Goal: Book appointment/travel/reservation

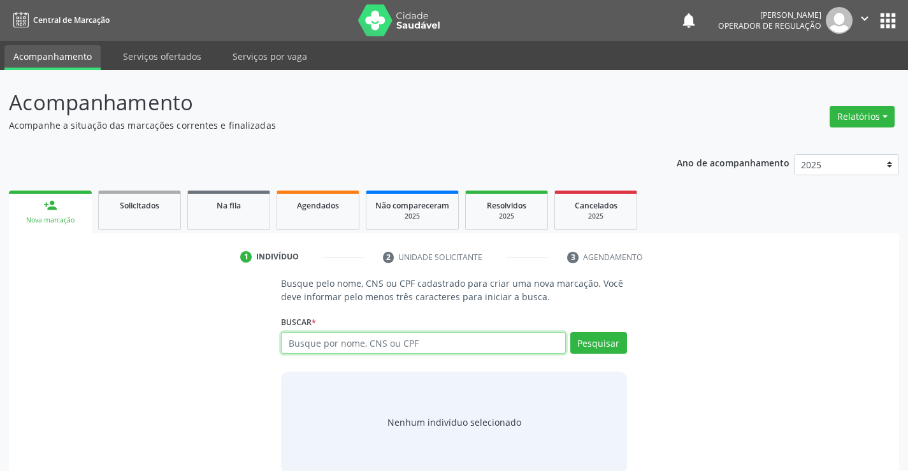
click at [361, 349] on input "text" at bounding box center [423, 343] width 284 height 22
type input "700502564805558"
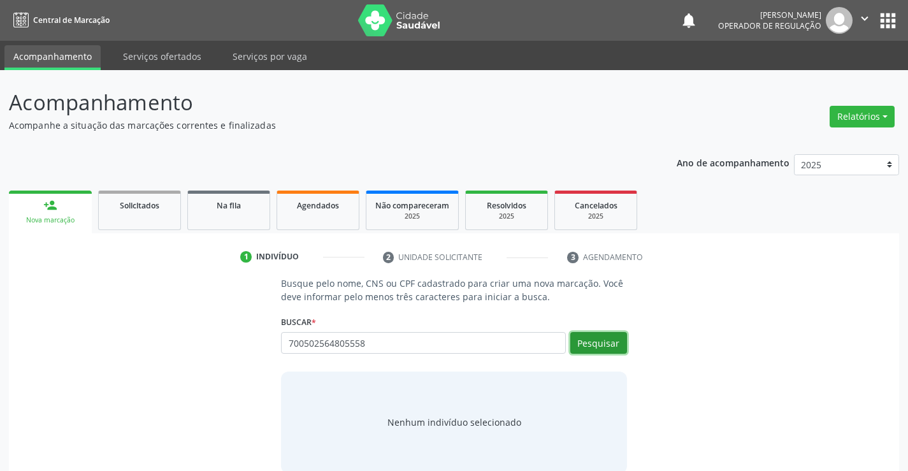
click at [600, 349] on button "Pesquisar" at bounding box center [599, 343] width 57 height 22
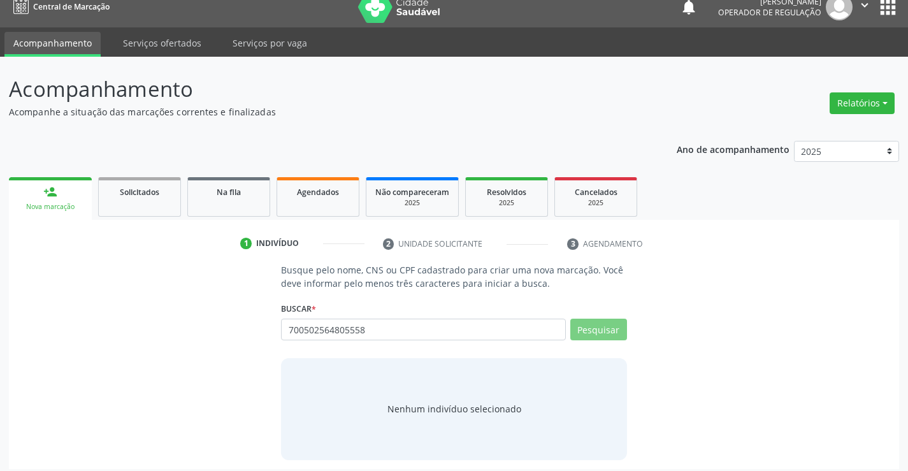
scroll to position [20, 0]
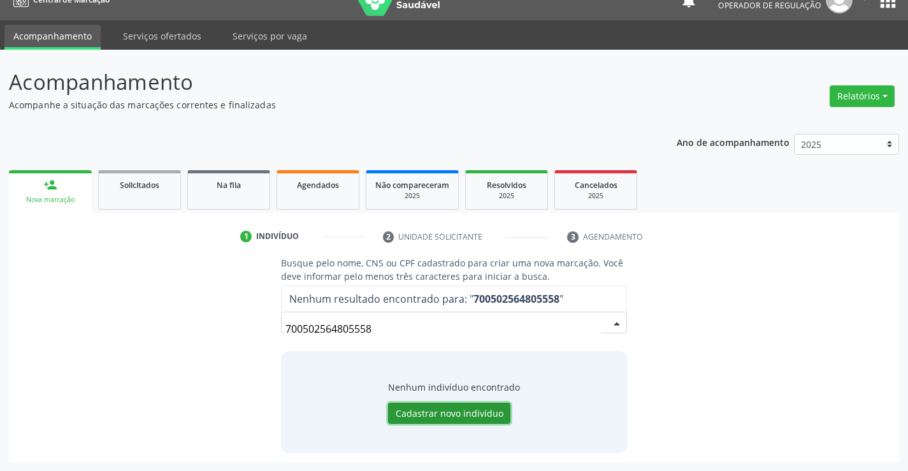
click at [445, 411] on button "Cadastrar novo indivíduo" at bounding box center [449, 414] width 122 height 22
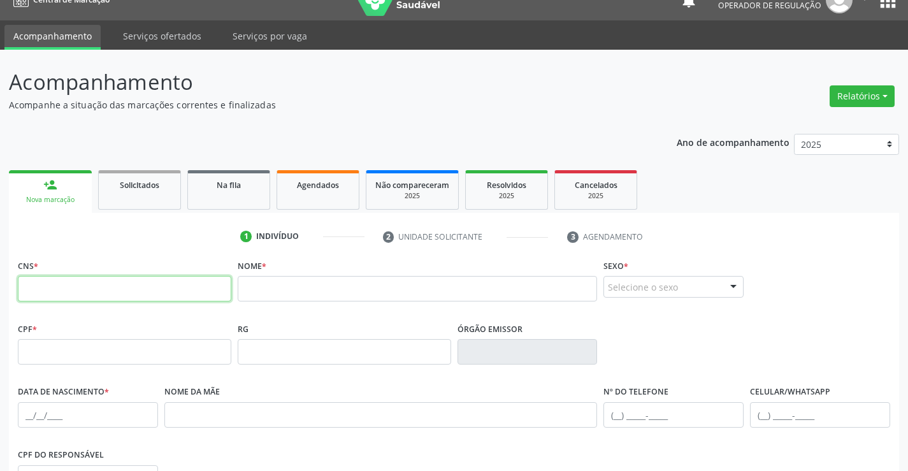
click at [197, 298] on input "text" at bounding box center [125, 289] width 214 height 26
type input "700 5025 6480 5558"
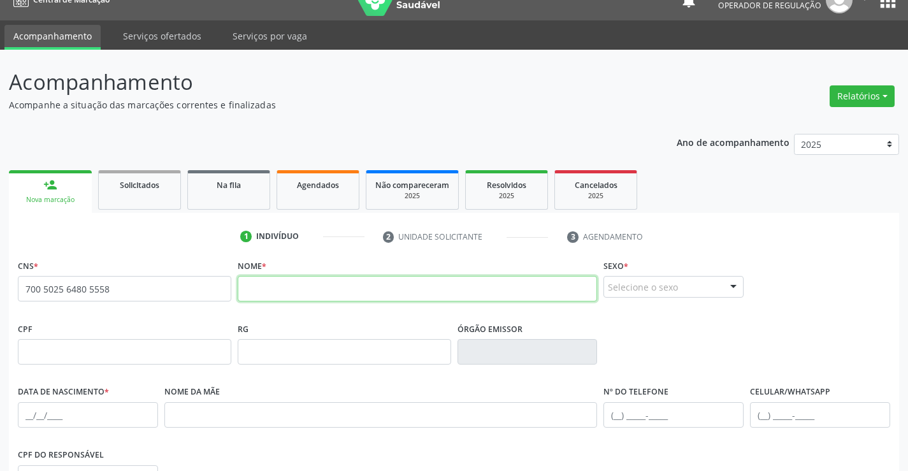
click at [316, 296] on input "text" at bounding box center [418, 289] width 360 height 26
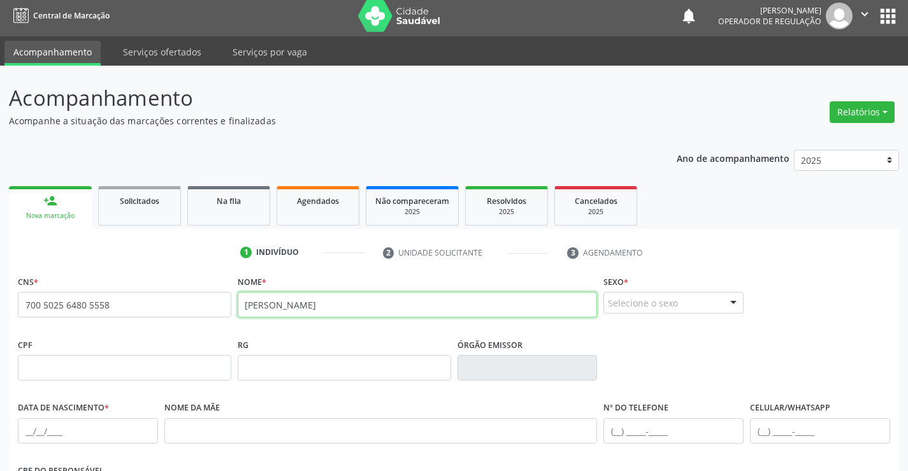
scroll to position [0, 0]
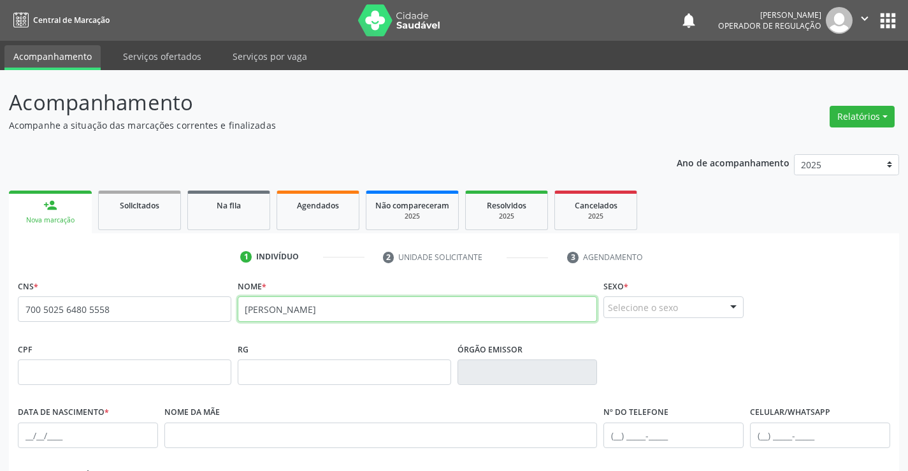
type input "[PERSON_NAME]"
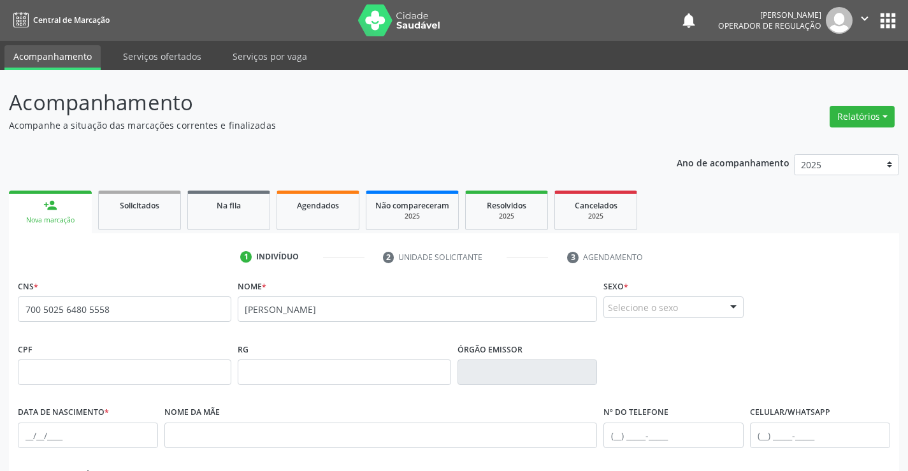
click at [666, 302] on div "Selecione o sexo" at bounding box center [674, 307] width 140 height 22
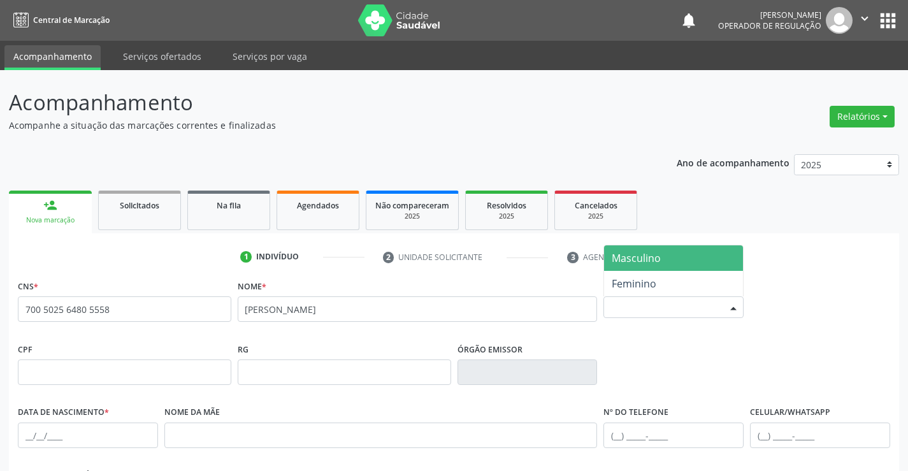
click at [650, 261] on span "Masculino" at bounding box center [636, 258] width 49 height 14
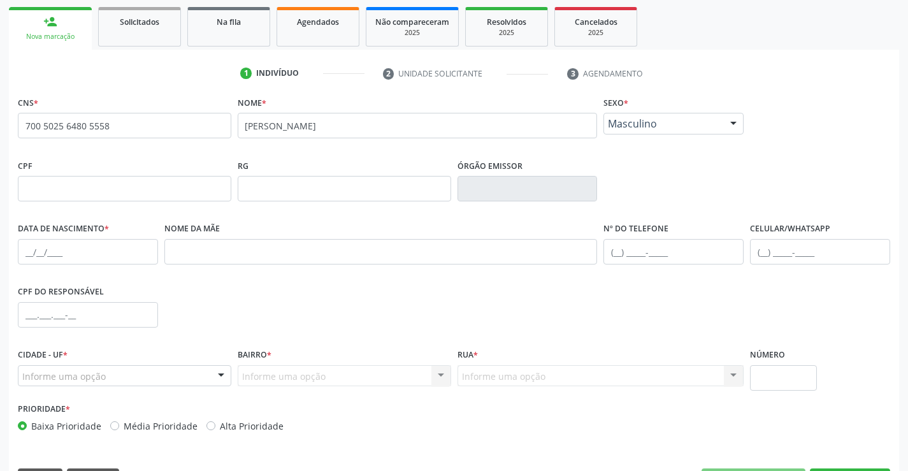
scroll to position [191, 0]
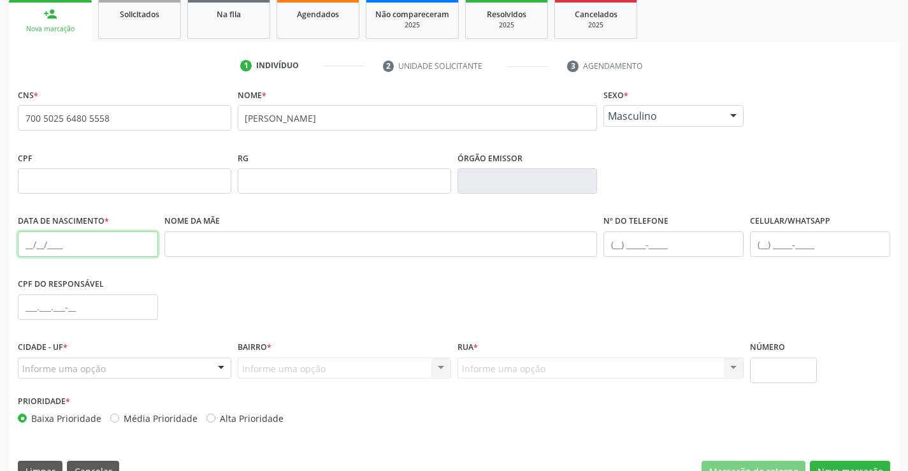
click at [38, 246] on input "text" at bounding box center [88, 244] width 140 height 26
type input "[DATE]"
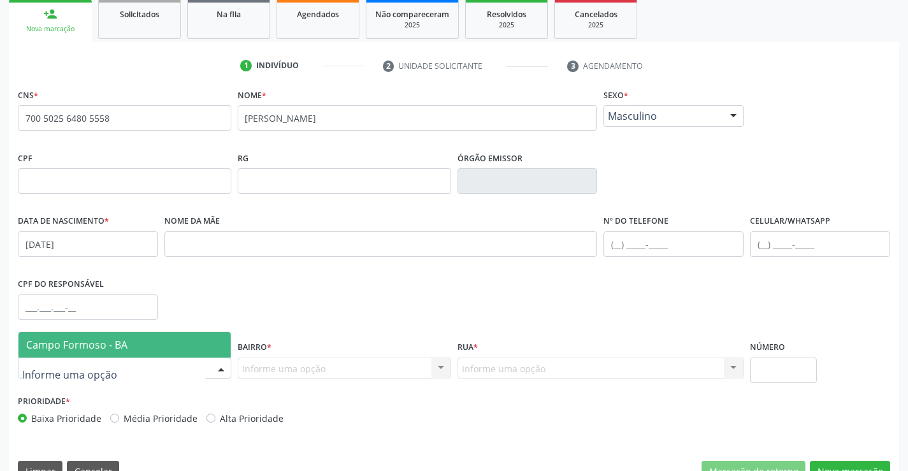
click at [122, 366] on div at bounding box center [125, 369] width 214 height 22
click at [134, 340] on span "Campo Formoso - BA" at bounding box center [124, 345] width 212 height 26
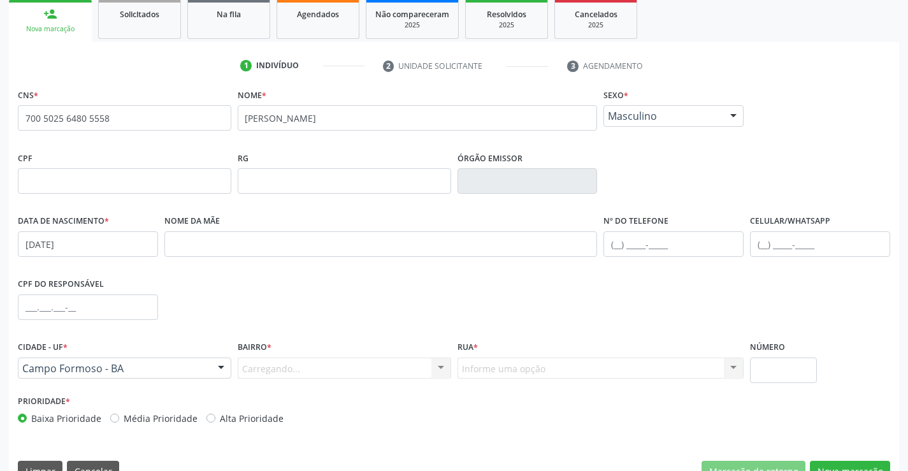
click at [328, 368] on div "Carregando... Nenhum resultado encontrado para: " " Nenhuma opção encontrada. D…" at bounding box center [345, 369] width 214 height 22
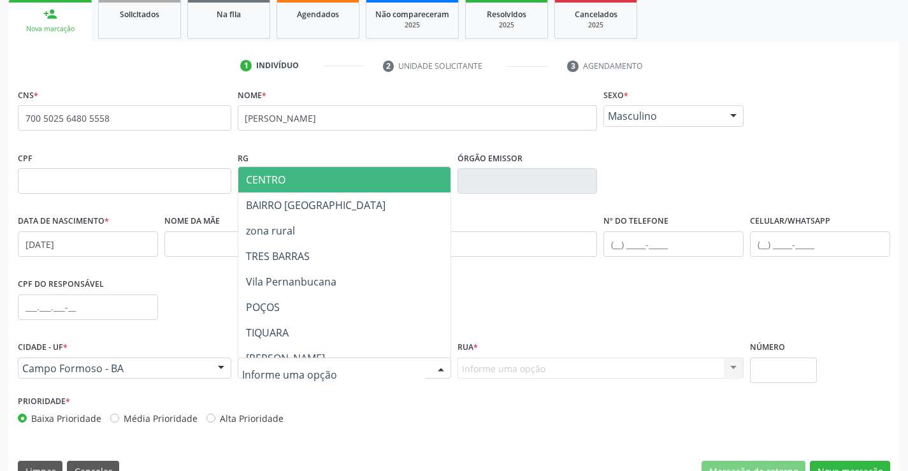
click at [367, 368] on div at bounding box center [345, 369] width 214 height 22
click at [262, 180] on span "CENTRO" at bounding box center [266, 180] width 40 height 14
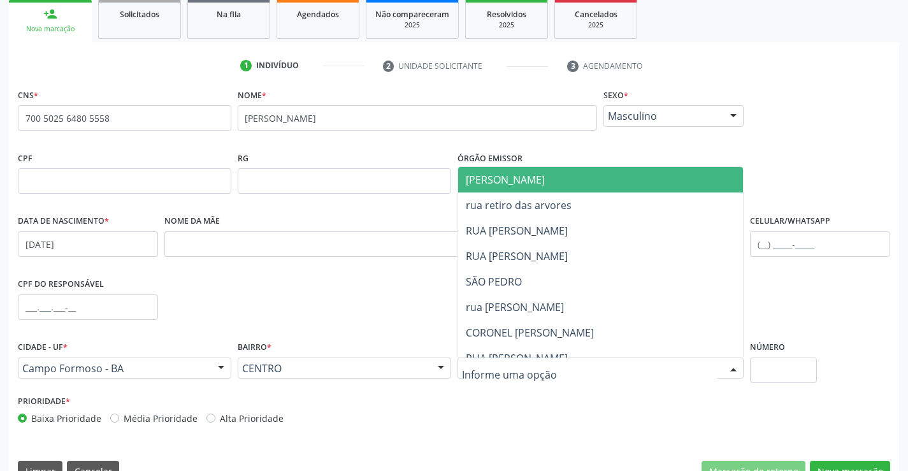
click at [722, 361] on div at bounding box center [601, 369] width 287 height 22
click at [536, 178] on span "[PERSON_NAME]" at bounding box center [505, 180] width 79 height 14
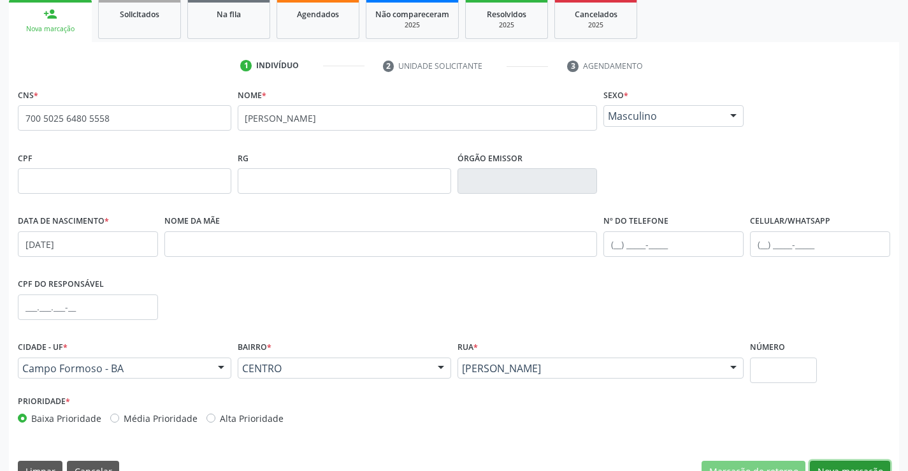
click at [833, 470] on button "Nova marcação" at bounding box center [850, 472] width 80 height 22
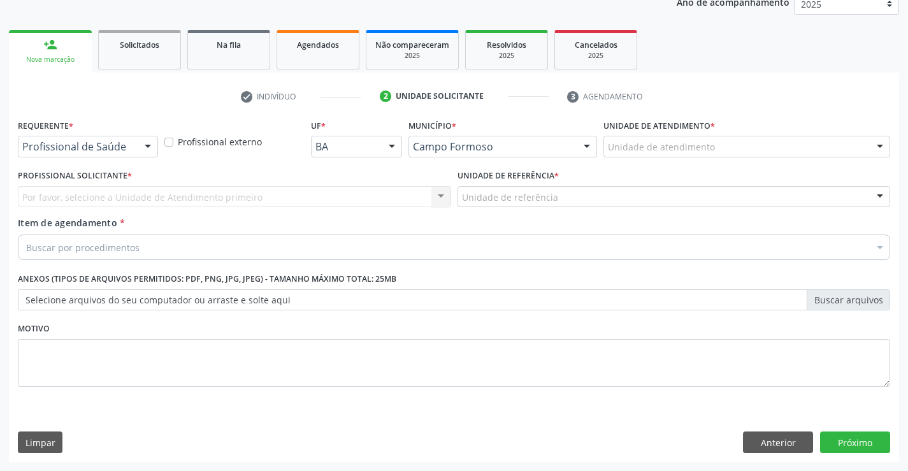
scroll to position [161, 0]
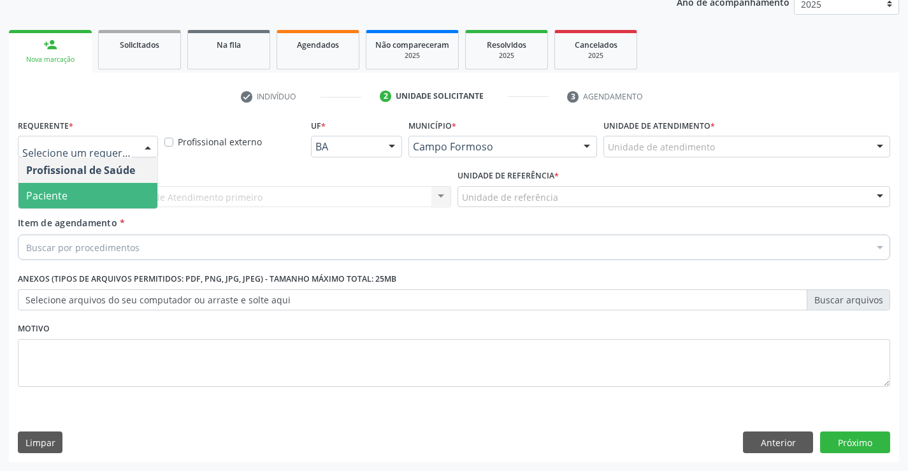
click at [95, 187] on span "Paciente" at bounding box center [87, 196] width 139 height 26
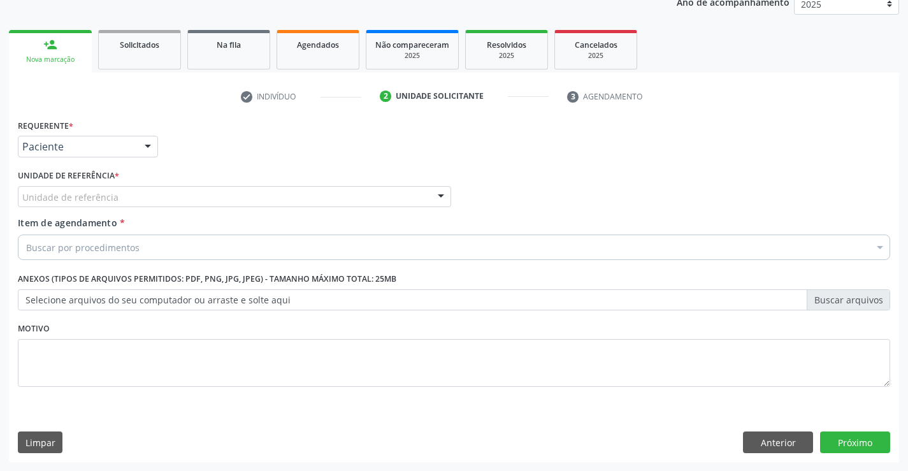
click at [149, 189] on div "Unidade de referência" at bounding box center [235, 197] width 434 height 22
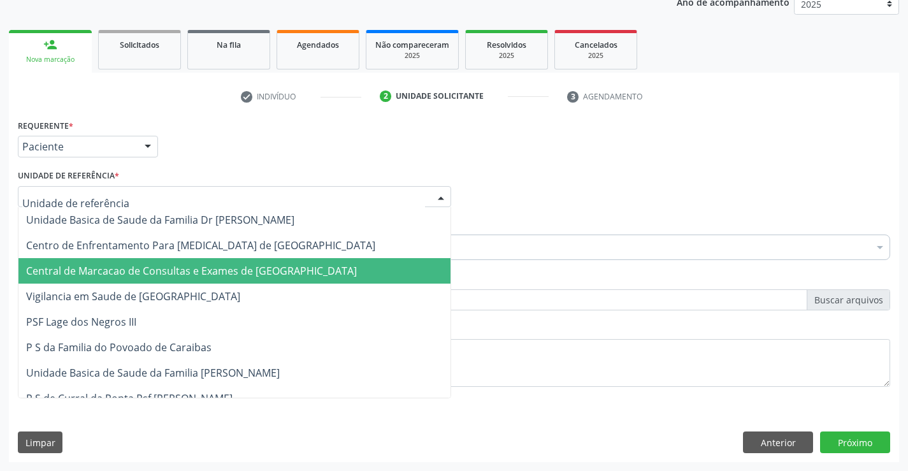
click at [159, 266] on span "Central de Marcacao de Consultas e Exames de [GEOGRAPHIC_DATA]" at bounding box center [191, 271] width 331 height 14
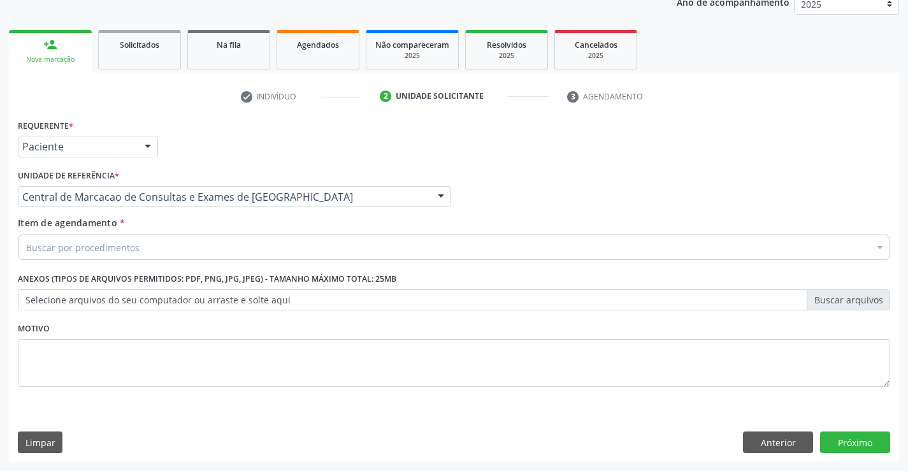
click at [173, 245] on div "Buscar por procedimentos" at bounding box center [454, 248] width 873 height 26
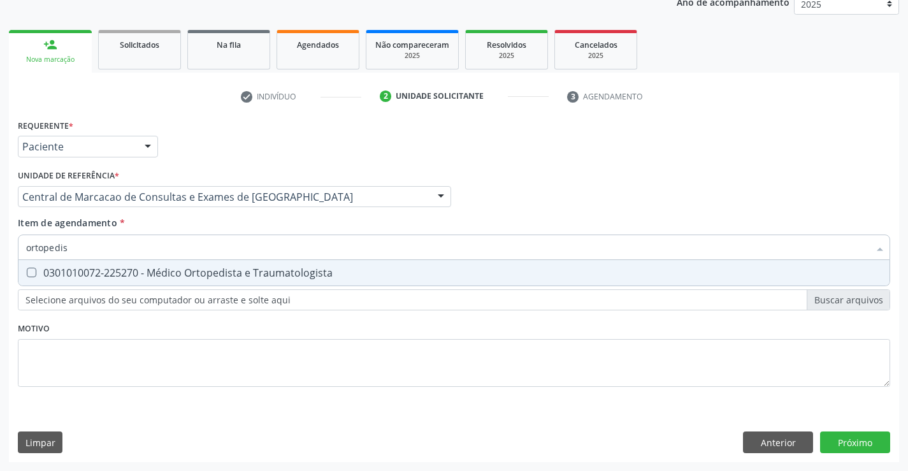
type input "ortopedist"
click at [228, 280] on span "0301010072-225270 - Médico Ortopedista e Traumatologista" at bounding box center [453, 273] width 871 height 26
checkbox Traumatologista "true"
click at [853, 428] on div "Requerente * Paciente Profissional de Saúde Paciente Nenhum resultado encontrad…" at bounding box center [454, 289] width 891 height 346
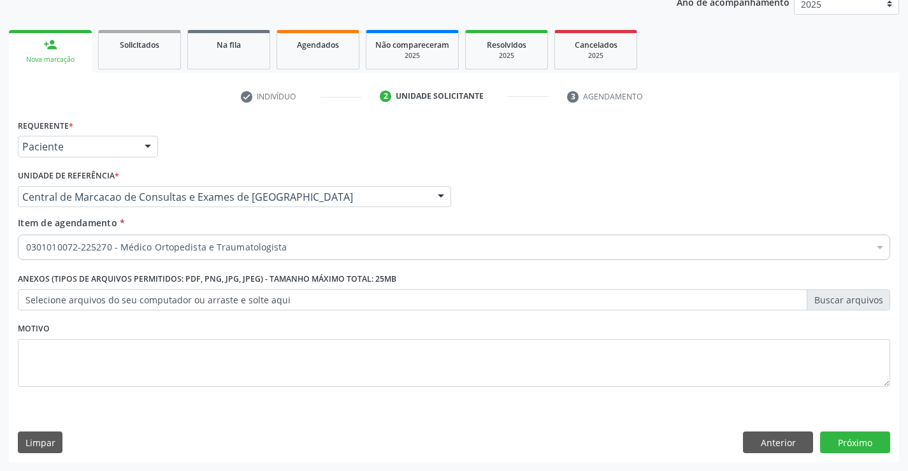
scroll to position [0, 0]
click at [847, 439] on button "Próximo" at bounding box center [855, 443] width 70 height 22
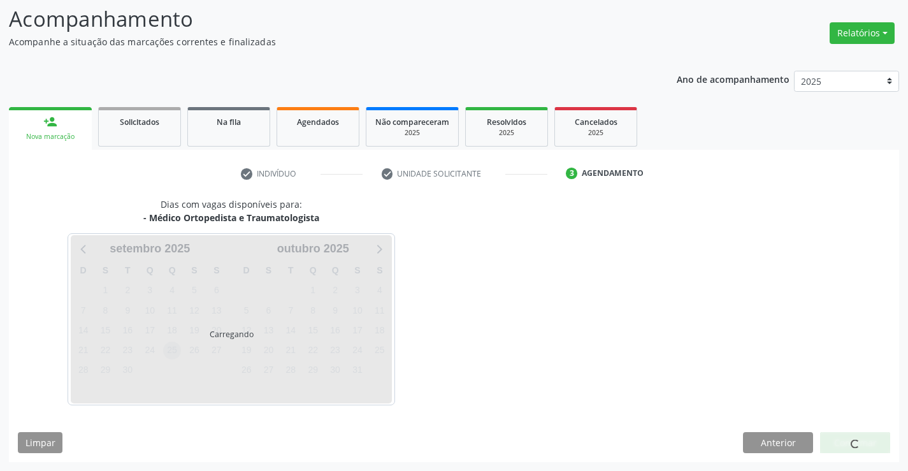
scroll to position [84, 0]
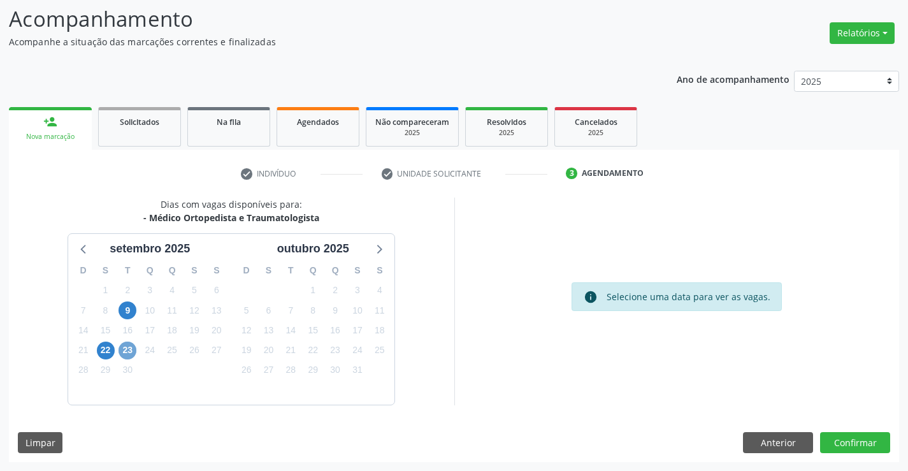
click at [124, 350] on span "23" at bounding box center [128, 351] width 18 height 18
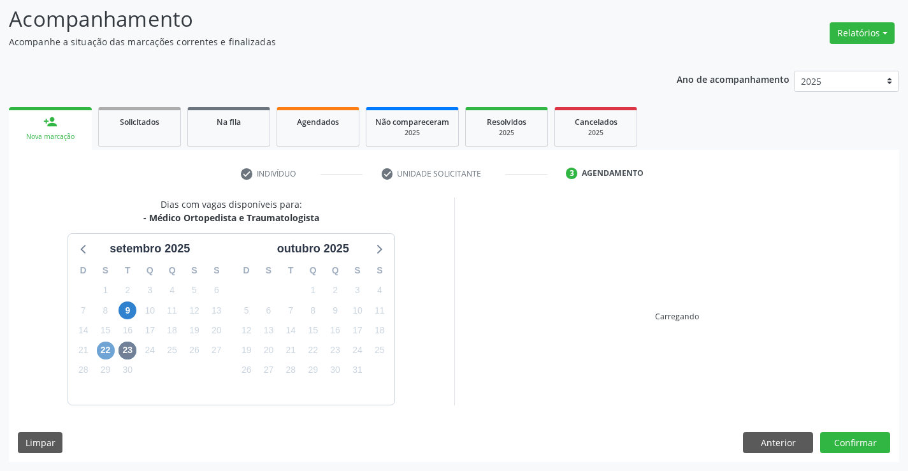
click at [97, 350] on span "22" at bounding box center [106, 351] width 18 height 18
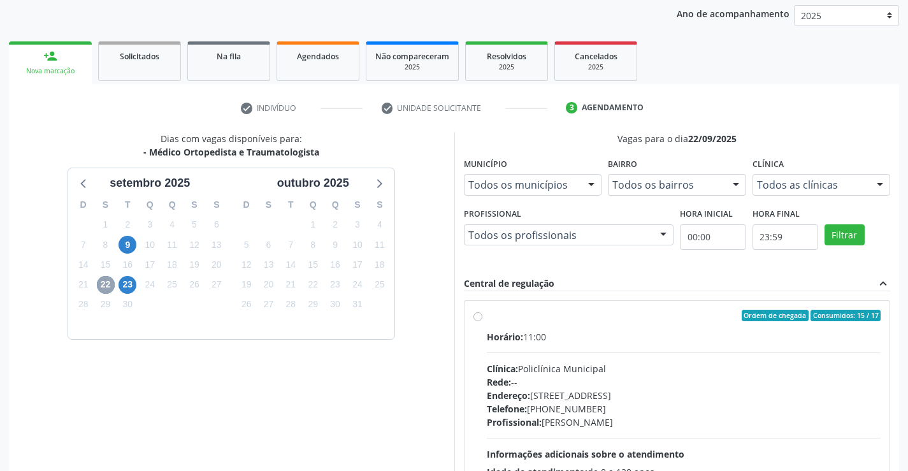
scroll to position [268, 0]
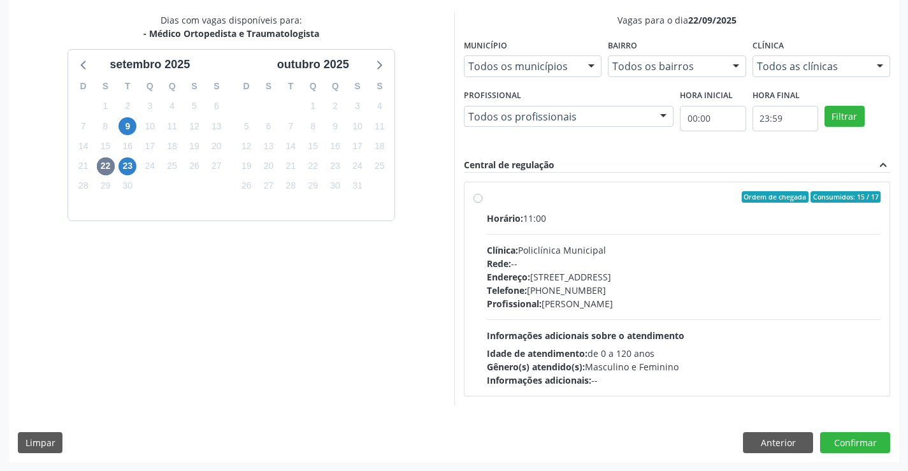
click at [686, 292] on div "Telefone: [PHONE_NUMBER]" at bounding box center [684, 290] width 395 height 13
click at [483, 203] on input "Ordem de chegada Consumidos: 15 / 17 Horário: 11:00 Clínica: Policlínica Munici…" at bounding box center [478, 196] width 9 height 11
radio input "true"
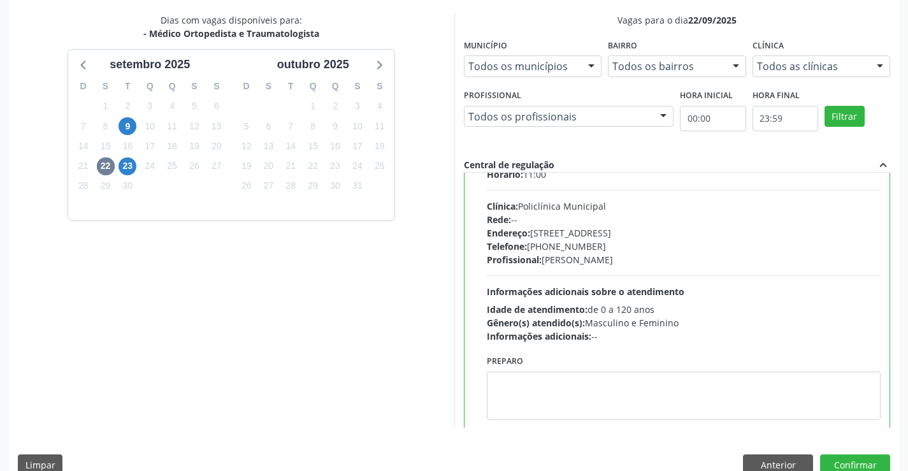
scroll to position [63, 0]
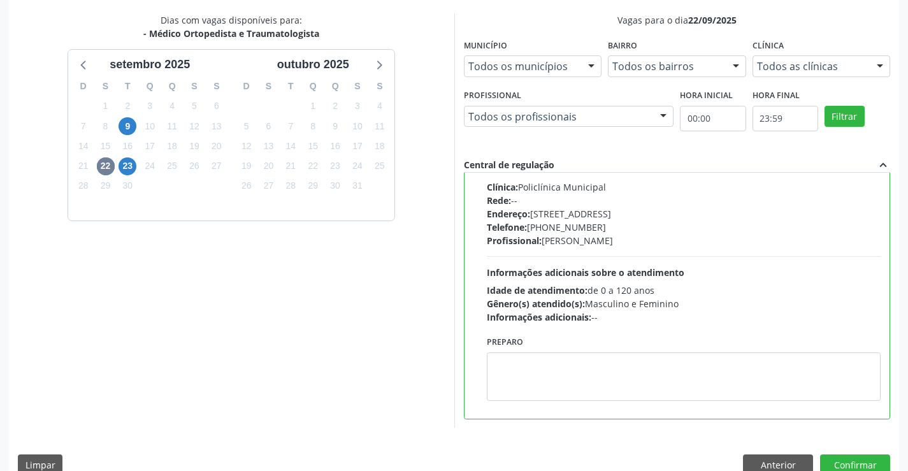
click at [140, 164] on div "24" at bounding box center [150, 166] width 22 height 20
click at [133, 164] on span "23" at bounding box center [128, 166] width 18 height 18
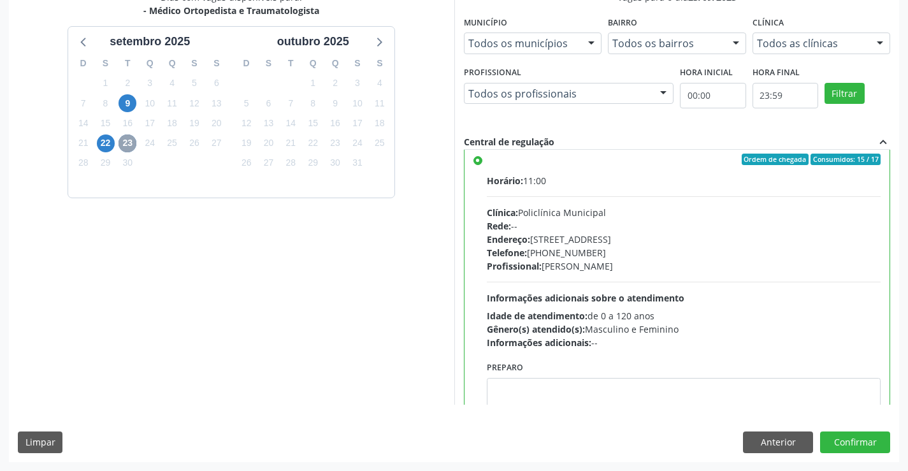
scroll to position [0, 0]
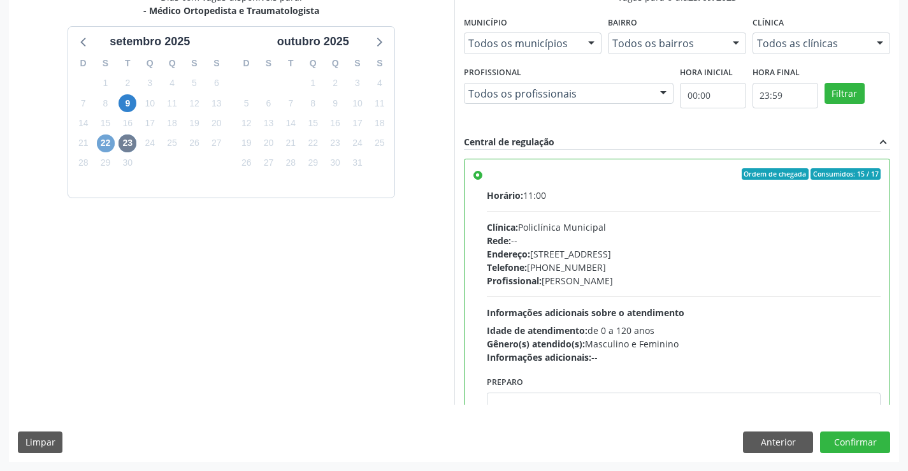
click at [108, 145] on span "22" at bounding box center [106, 144] width 18 height 18
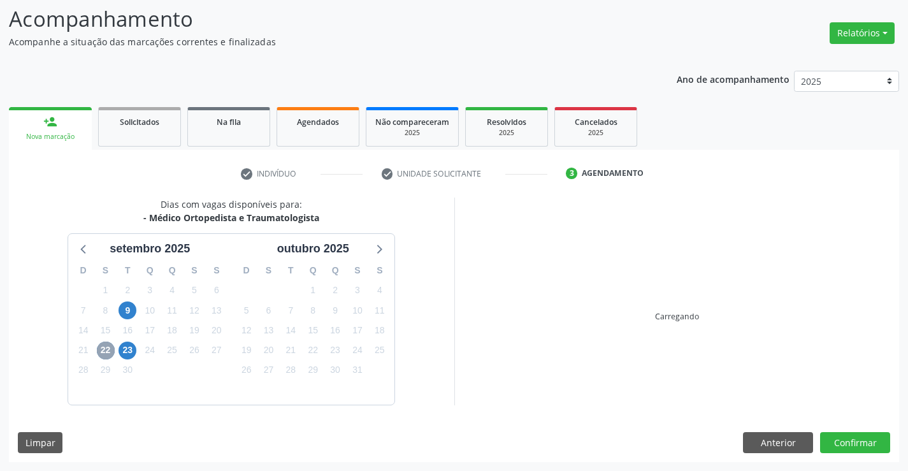
scroll to position [268, 0]
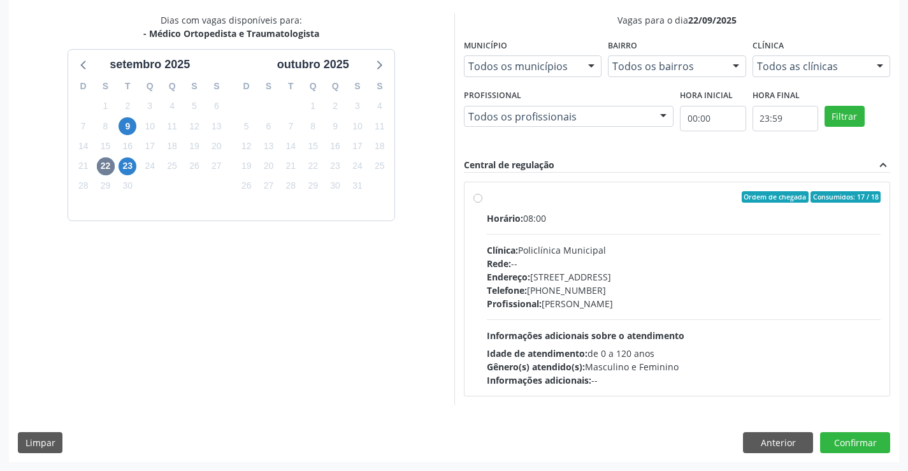
click at [535, 213] on div "Horário: 08:00" at bounding box center [684, 218] width 395 height 13
click at [483, 203] on input "Ordem de chegada Consumidos: 17 / 18 Horário: 08:00 Clínica: Policlínica Munici…" at bounding box center [478, 196] width 9 height 11
radio input "true"
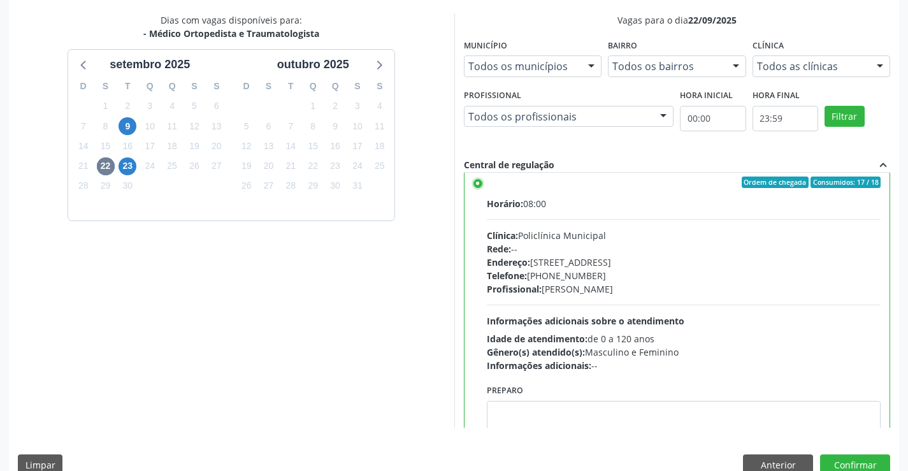
scroll to position [0, 0]
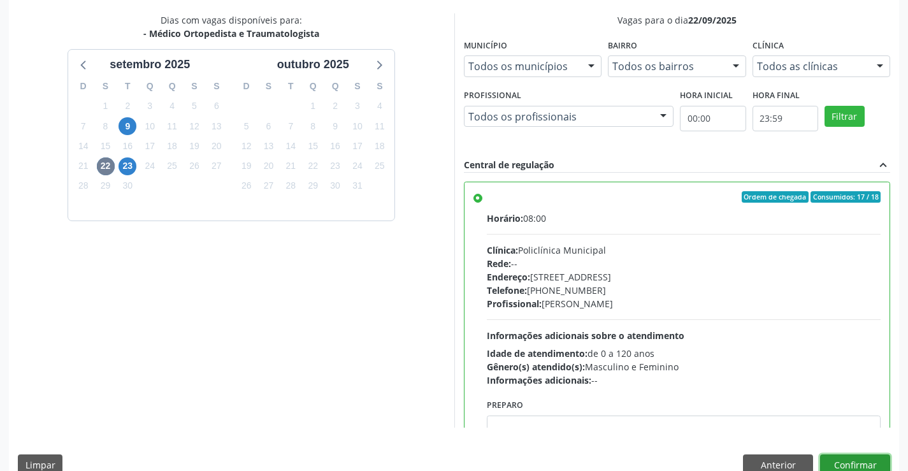
click at [861, 469] on button "Confirmar" at bounding box center [855, 466] width 70 height 22
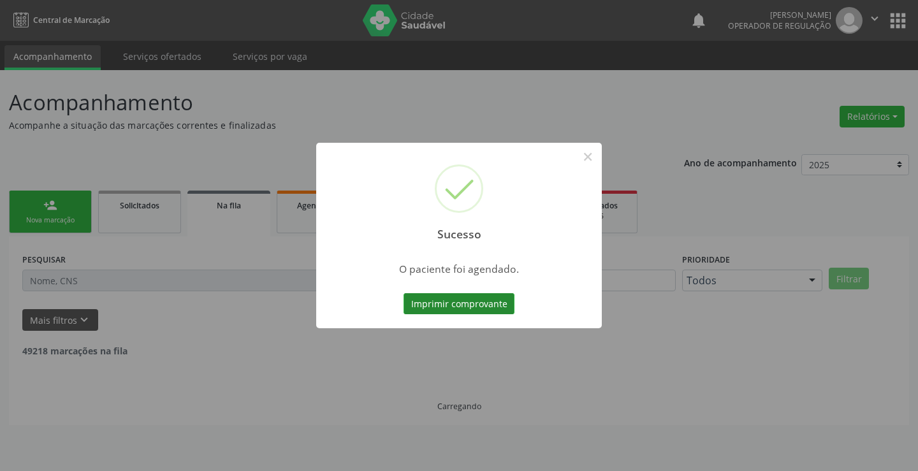
click at [500, 306] on button "Imprimir comprovante" at bounding box center [459, 304] width 111 height 22
